Goal: Information Seeking & Learning: Stay updated

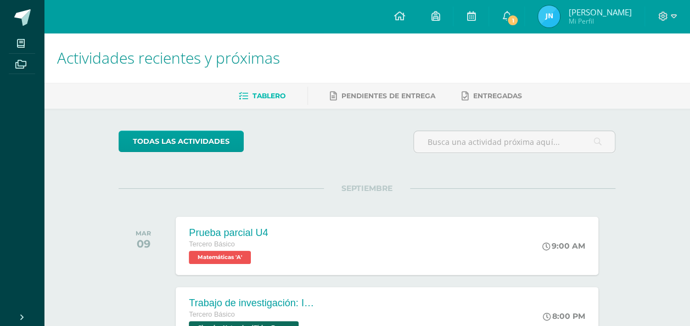
click at [523, 40] on h1 "Actividades recientes y próximas" at bounding box center [367, 58] width 620 height 50
click at [519, 17] on span "1" at bounding box center [513, 20] width 12 height 12
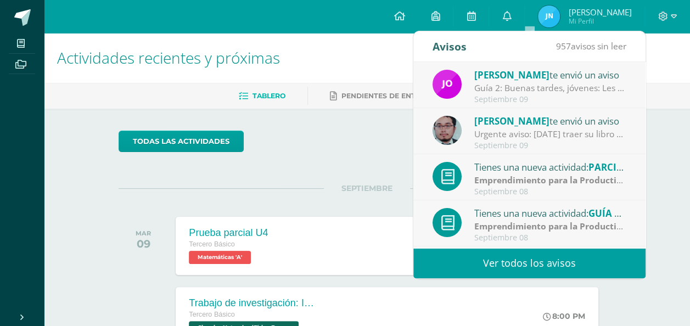
click at [523, 93] on div "Guía 2: Buenas tardes, jóvenes: Les recuerdo que [DATE] continuamos con los que…" at bounding box center [550, 88] width 153 height 13
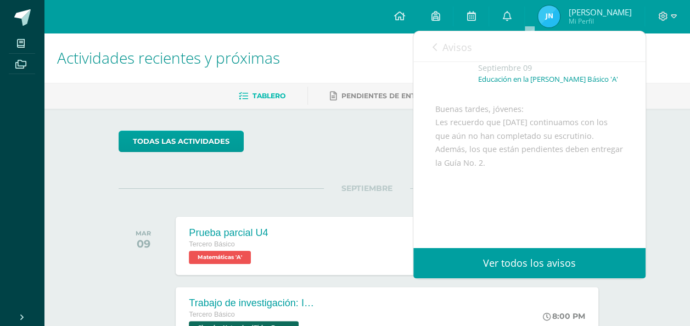
scroll to position [52, 0]
click at [431, 47] on div "Avisos 956 avisos sin leer Avisos" at bounding box center [529, 46] width 232 height 31
click at [430, 50] on div "Avisos 956 avisos sin leer Avisos" at bounding box center [529, 46] width 232 height 31
click at [439, 47] on link "Avisos" at bounding box center [453, 46] width 40 height 31
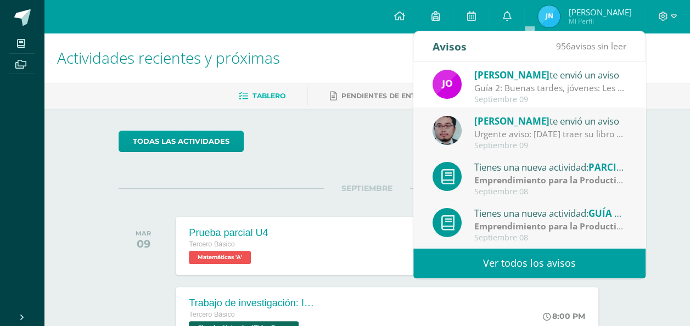
click at [498, 137] on div "Urgente aviso: [DATE] traer su libro pues se les pondra a trabajar una parte de…" at bounding box center [550, 134] width 153 height 13
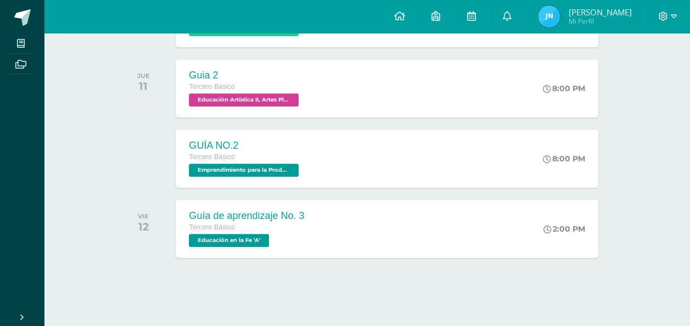
scroll to position [0, 0]
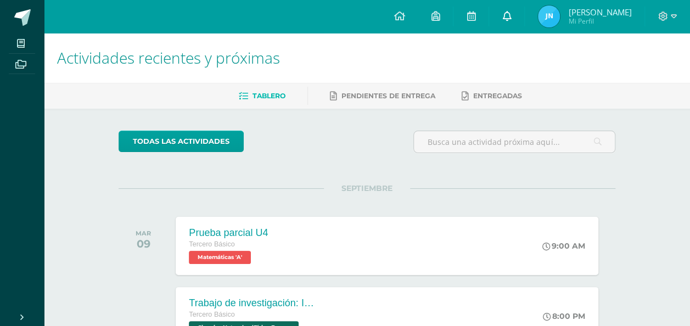
click at [524, 20] on link "0" at bounding box center [506, 16] width 35 height 33
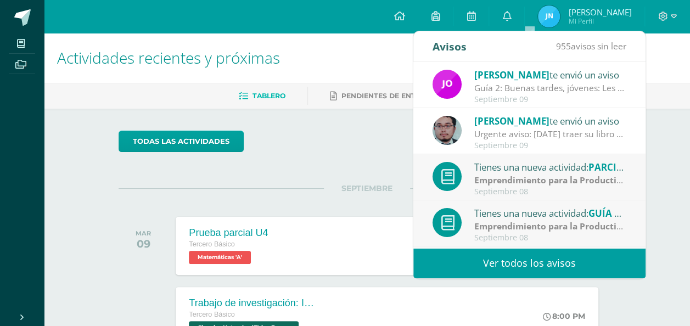
scroll to position [182, 0]
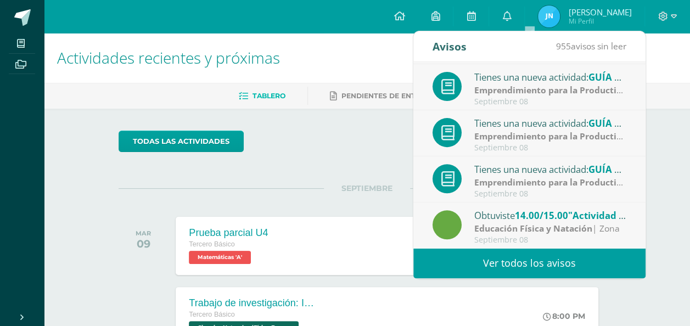
click at [515, 266] on link "Ver todos los avisos" at bounding box center [529, 263] width 232 height 30
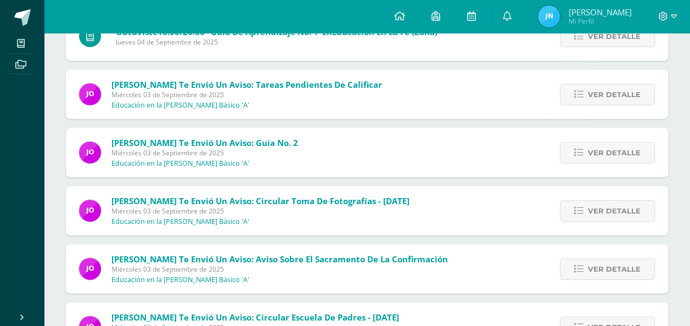
scroll to position [1637, 0]
